Goal: Navigation & Orientation: Find specific page/section

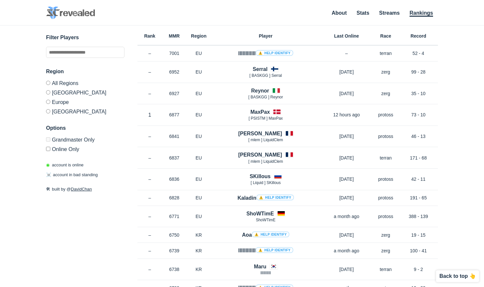
click at [50, 92] on label "[GEOGRAPHIC_DATA]" at bounding box center [85, 91] width 78 height 9
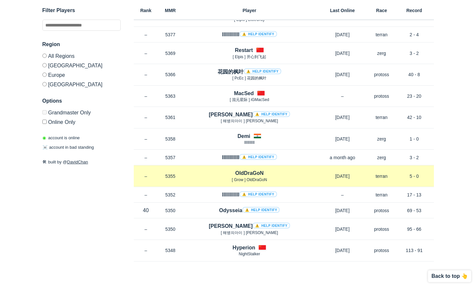
scroll to position [3541, 0]
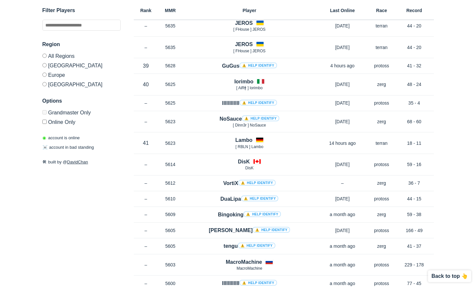
scroll to position [3574, 0]
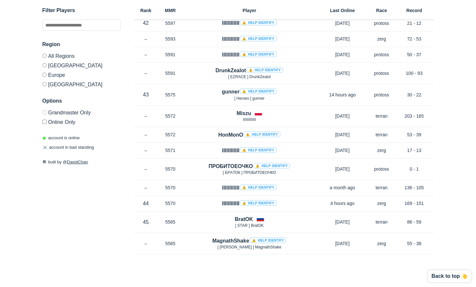
scroll to position [3541, 0]
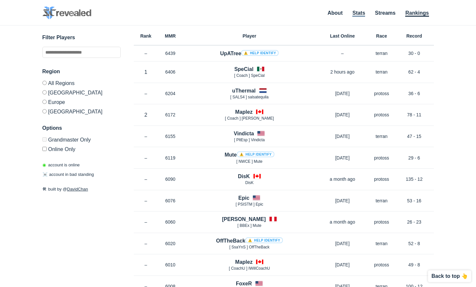
click at [360, 14] on link "Stats" at bounding box center [359, 13] width 13 height 7
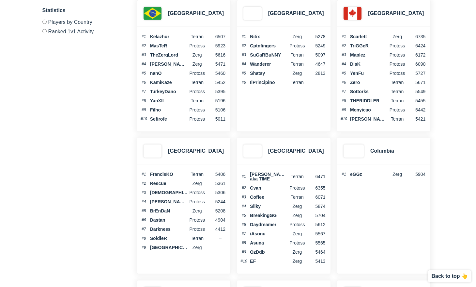
scroll to position [105, 0]
